Goal: Task Accomplishment & Management: Complete application form

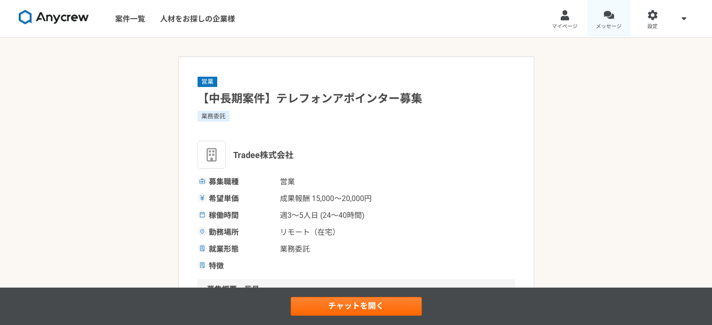
click at [609, 22] on link "メッセージ" at bounding box center [609, 18] width 44 height 37
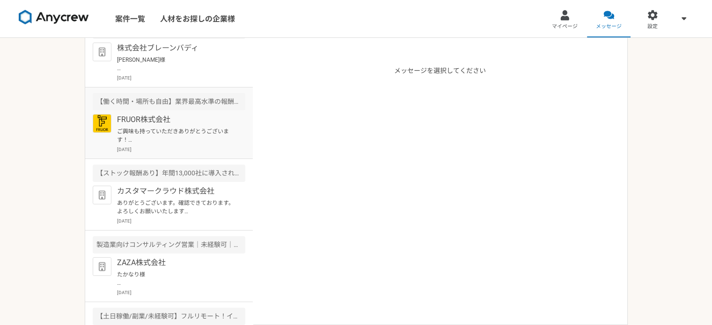
scroll to position [187, 0]
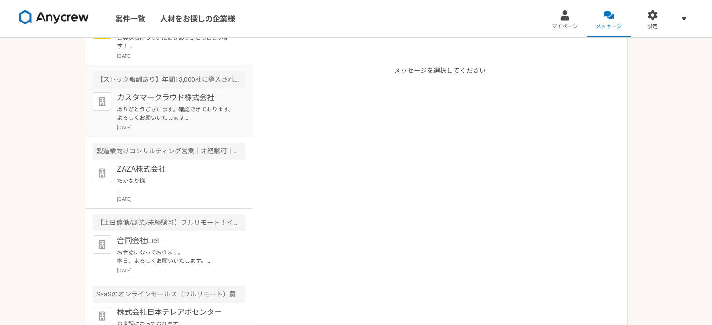
click at [170, 114] on p "ありがとうございます。確認できております。　よろしくお願いいたします [PERSON_NAME]があなたを Lark ビデオ会議に招待しています タイトル：[…" at bounding box center [175, 113] width 116 height 17
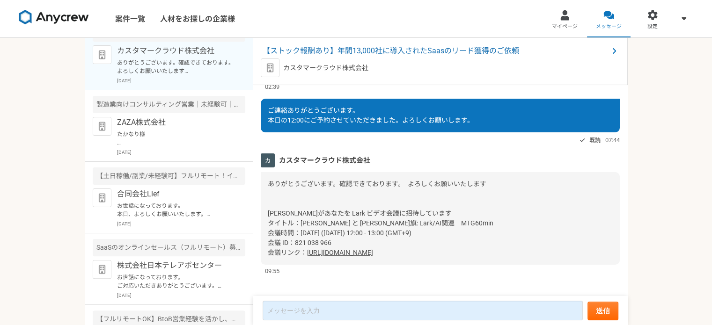
scroll to position [138, 0]
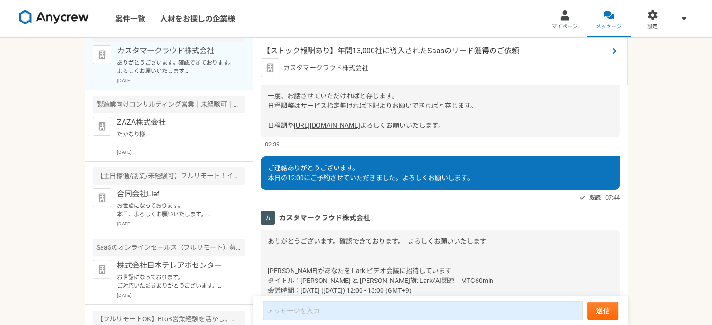
click at [377, 53] on span "【ストック報酬あり】年間13,000社に導入されたSaasのリード獲得のご依頼" at bounding box center [436, 50] width 346 height 11
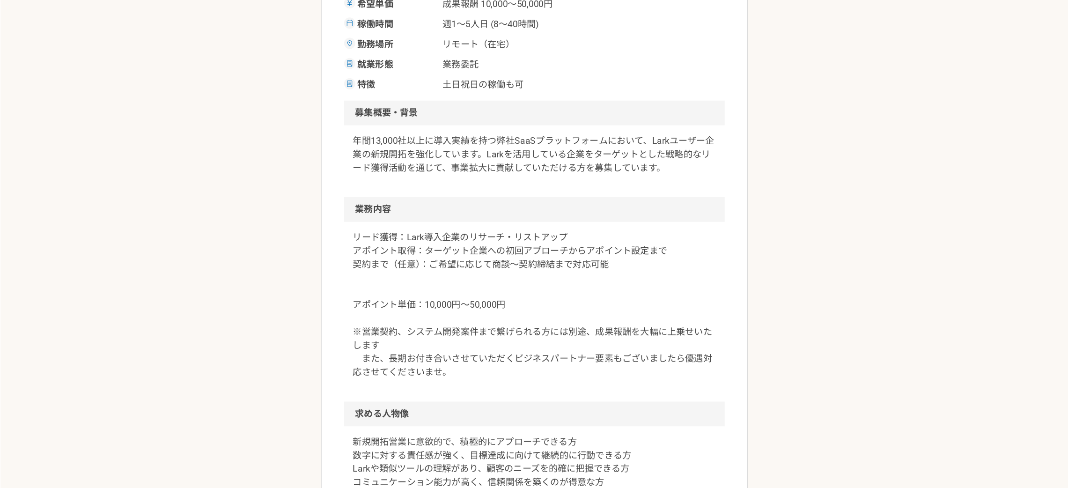
scroll to position [240, 0]
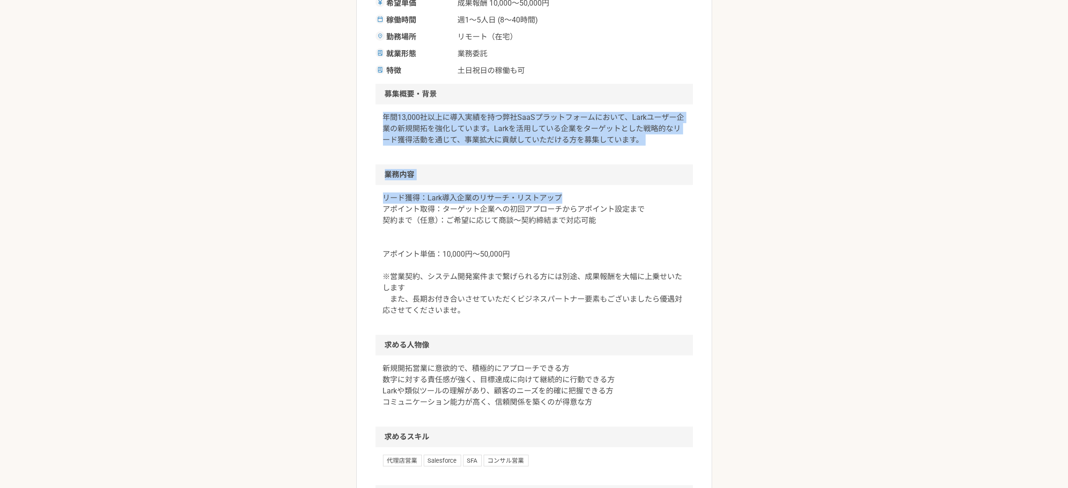
drag, startPoint x: 651, startPoint y: 123, endPoint x: 639, endPoint y: 202, distance: 79.9
click at [639, 202] on article "営業 【ストック報酬あり】年間13,000社に導入されたSaasのリード獲得のご依頼 業務委託 土日祝日の稼働も可 カスタマークラウド株式会社 募集職種 営業…" at bounding box center [534, 271] width 356 height 853
click at [657, 152] on div "年間13,000社以上に導入実績を持つ弊社SaaSプラットフォームにおいて、Larkユーザー企業の新規開拓を強化しています。Larkを活用している企業をターゲ…" at bounding box center [535, 134] width 318 height 60
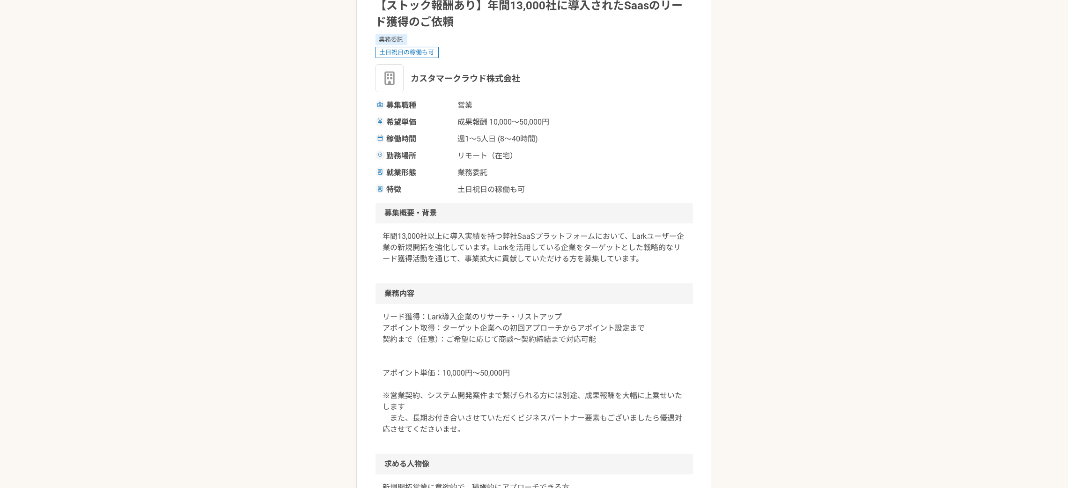
scroll to position [100, 0]
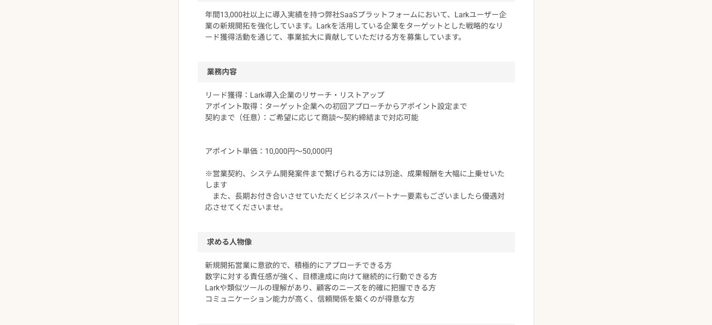
scroll to position [351, 0]
